Goal: Information Seeking & Learning: Learn about a topic

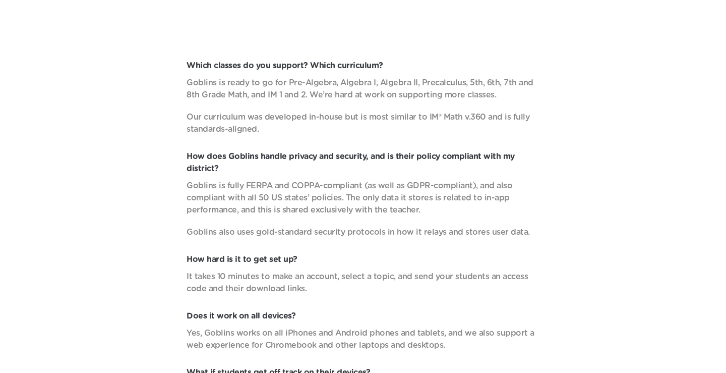
scroll to position [3292, 0]
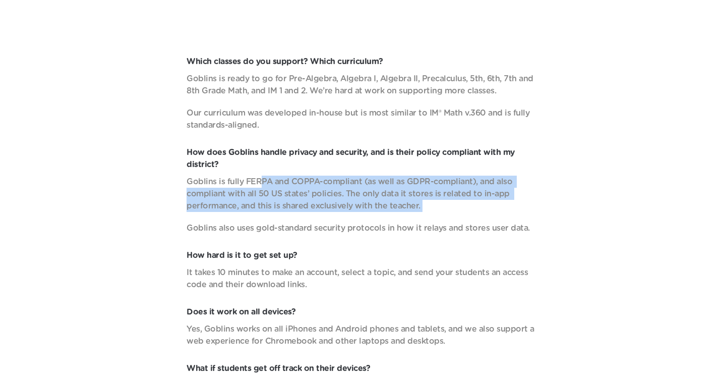
drag, startPoint x: 399, startPoint y: 218, endPoint x: 258, endPoint y: 177, distance: 147.0
click at [259, 177] on div "Goblins is fully FERPA and COPPA-compliant (as well as GDPR-compliant), and als…" at bounding box center [363, 204] width 353 height 58
click at [258, 177] on p "Goblins is fully FERPA and COPPA-compliant (as well as GDPR-compliant), and als…" at bounding box center [363, 193] width 353 height 36
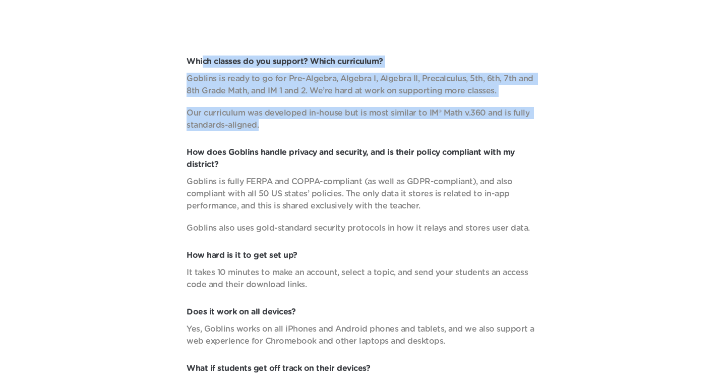
drag, startPoint x: 257, startPoint y: 137, endPoint x: 203, endPoint y: 62, distance: 92.5
click at [203, 62] on div "Which classes do you support? Which curriculum? Goblins is ready to go for Pre-…" at bounding box center [363, 263] width 686 height 417
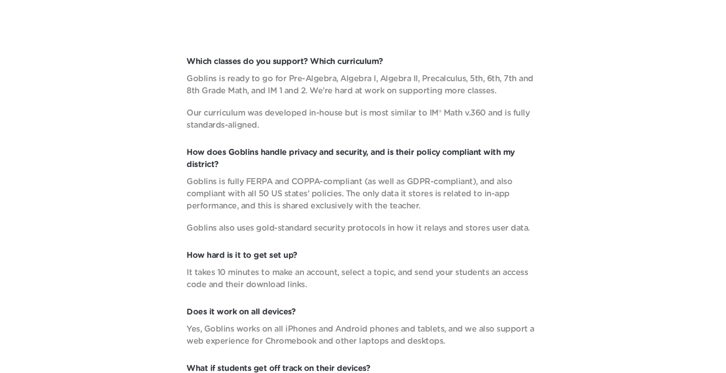
click at [203, 85] on p "Goblins is ready to go for Pre-Algebra, Algebra I, Algebra II, Precalculus, 5th…" at bounding box center [363, 85] width 353 height 24
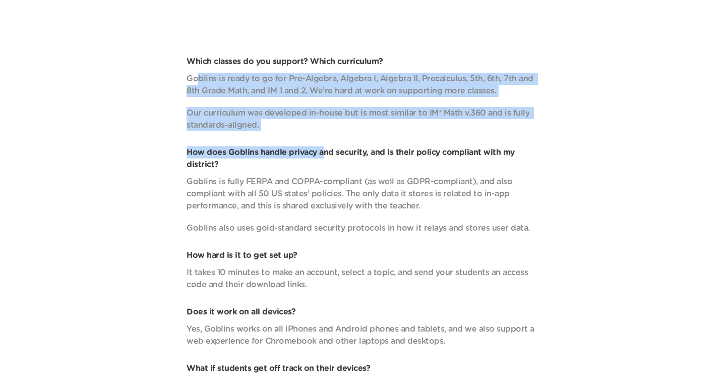
drag, startPoint x: 198, startPoint y: 81, endPoint x: 331, endPoint y: 148, distance: 149.5
click at [331, 151] on div "Which classes do you support? Which curriculum? Goblins is ready to go for Pre-…" at bounding box center [363, 263] width 686 height 417
click at [331, 148] on p "How does Goblins handle privacy and security, and is their policy compliant wit…" at bounding box center [363, 158] width 353 height 24
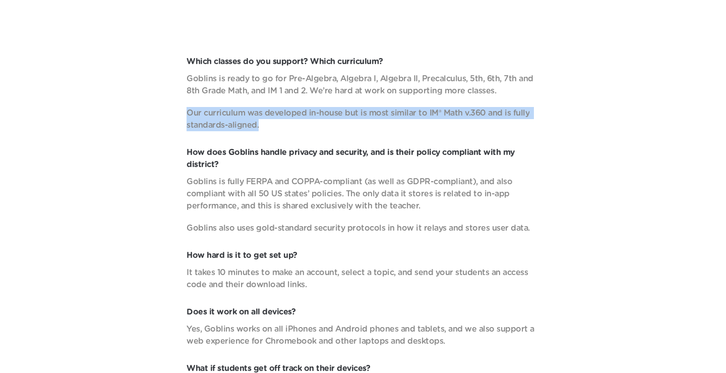
drag, startPoint x: 265, startPoint y: 122, endPoint x: 262, endPoint y: 101, distance: 20.9
click at [262, 101] on div "Goblins is ready to go for Pre-Algebra, Algebra I, Algebra II, Precalculus, 5th…" at bounding box center [363, 102] width 353 height 58
drag, startPoint x: 262, startPoint y: 101, endPoint x: 272, endPoint y: 132, distance: 32.4
click at [272, 132] on div "Which classes do you support? Which curriculum? Goblins is ready to go for Pre-…" at bounding box center [363, 263] width 686 height 417
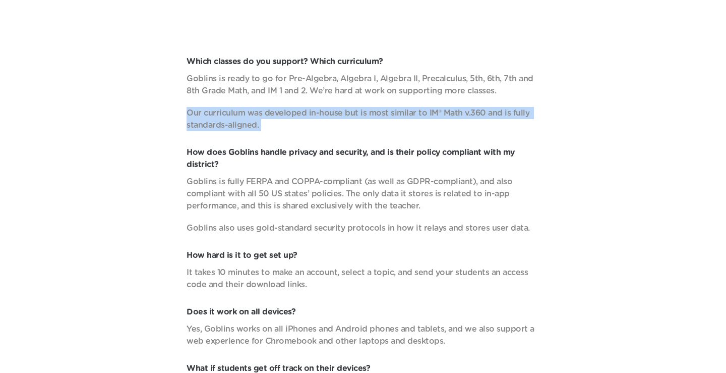
click at [272, 132] on div "Which classes do you support? Which curriculum? Goblins is ready to go for Pre-…" at bounding box center [363, 263] width 686 height 417
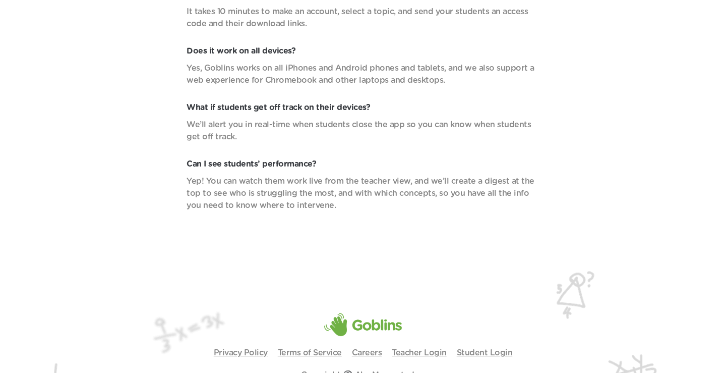
scroll to position [3612, 0]
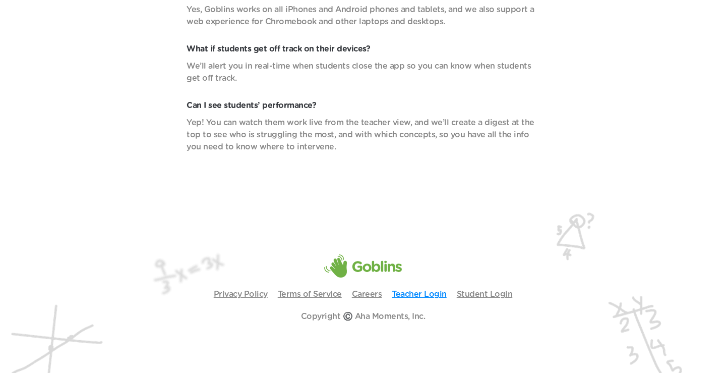
click at [422, 293] on link "Teacher Login" at bounding box center [419, 294] width 55 height 8
